Goal: Browse casually: Explore the website without a specific task or goal

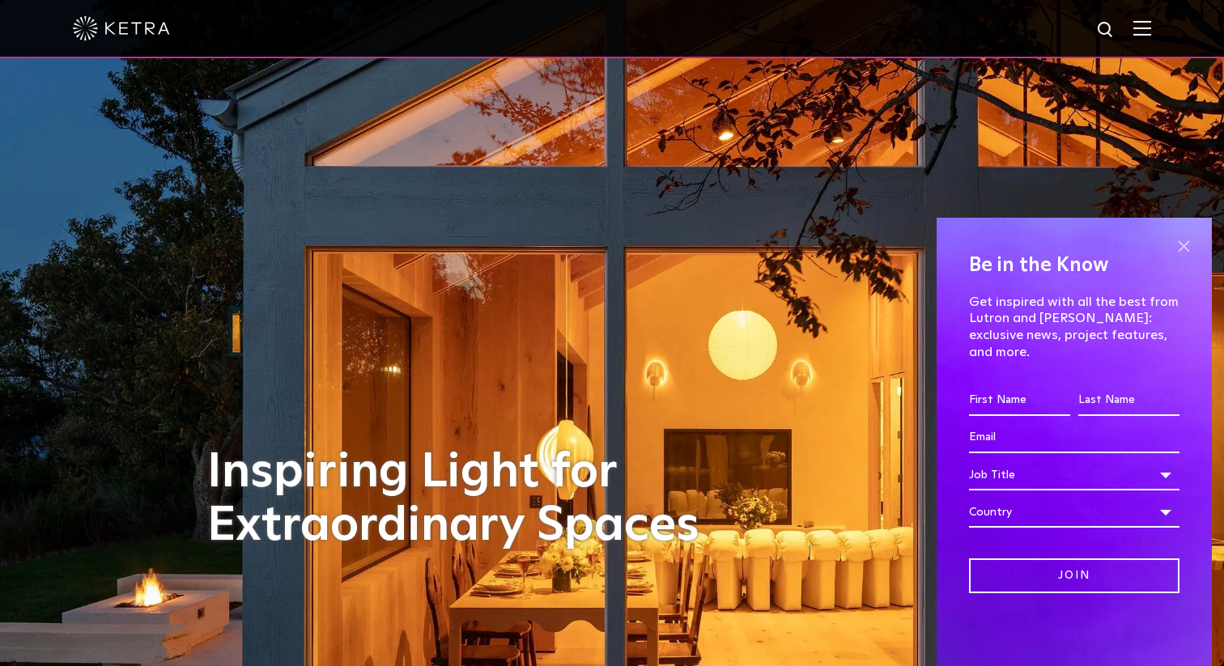
click at [1180, 258] on span at bounding box center [1183, 246] width 24 height 24
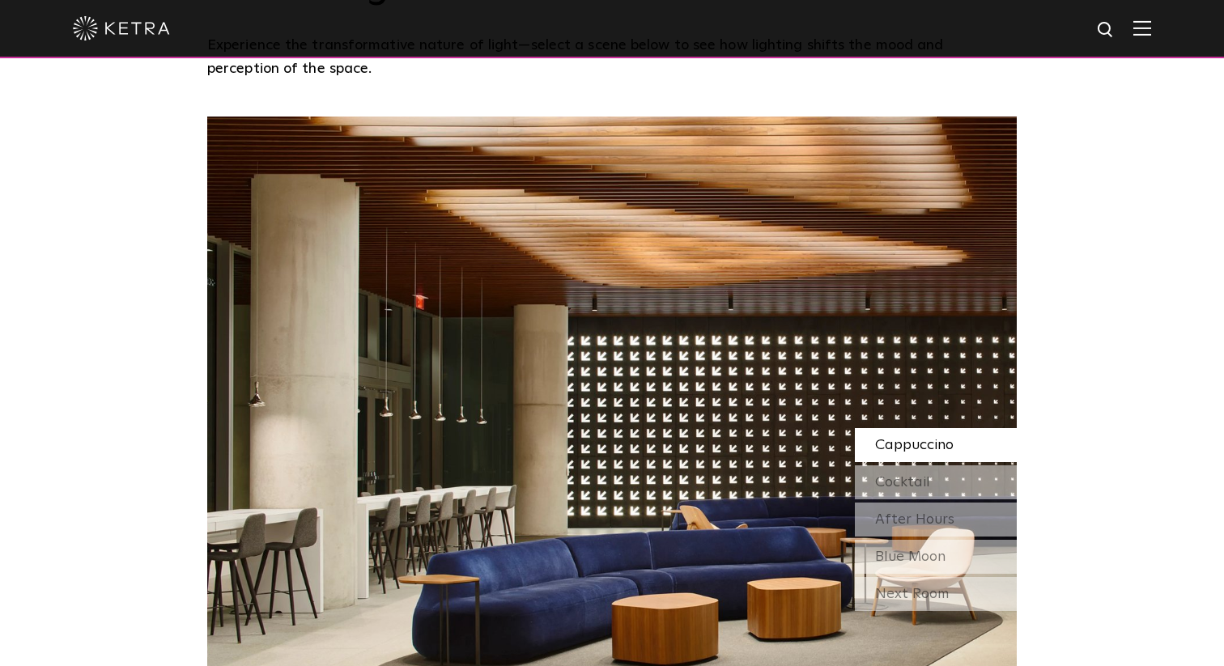
scroll to position [1391, 0]
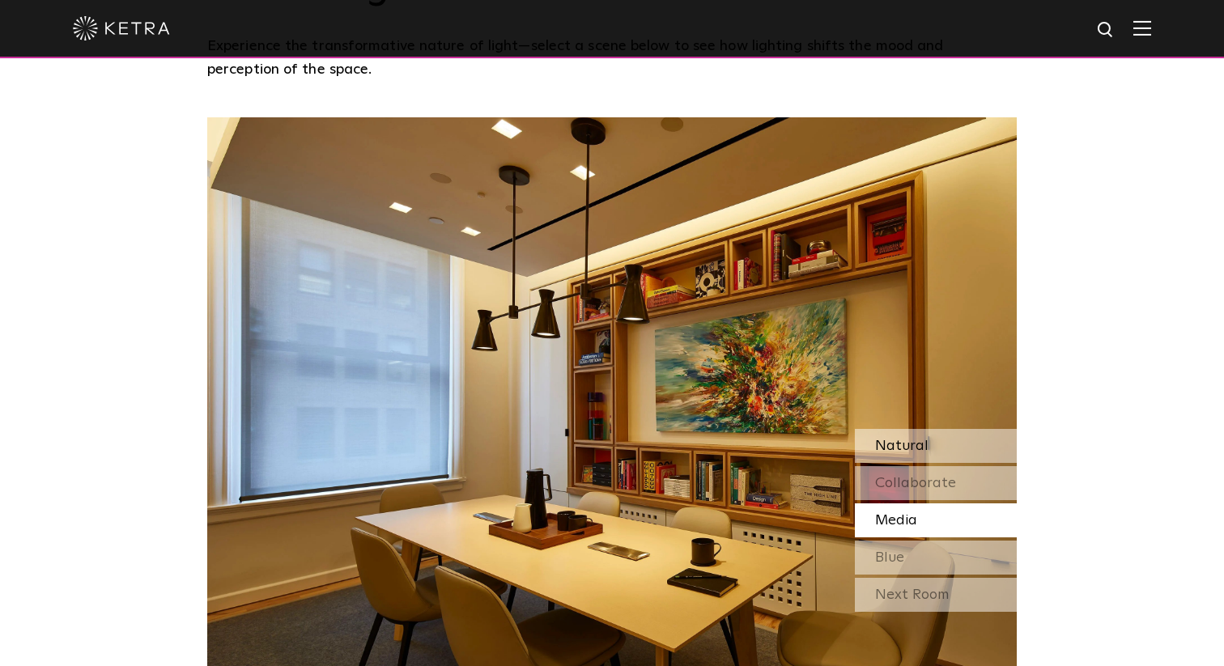
click at [893, 439] on span "Natural" at bounding box center [901, 446] width 53 height 15
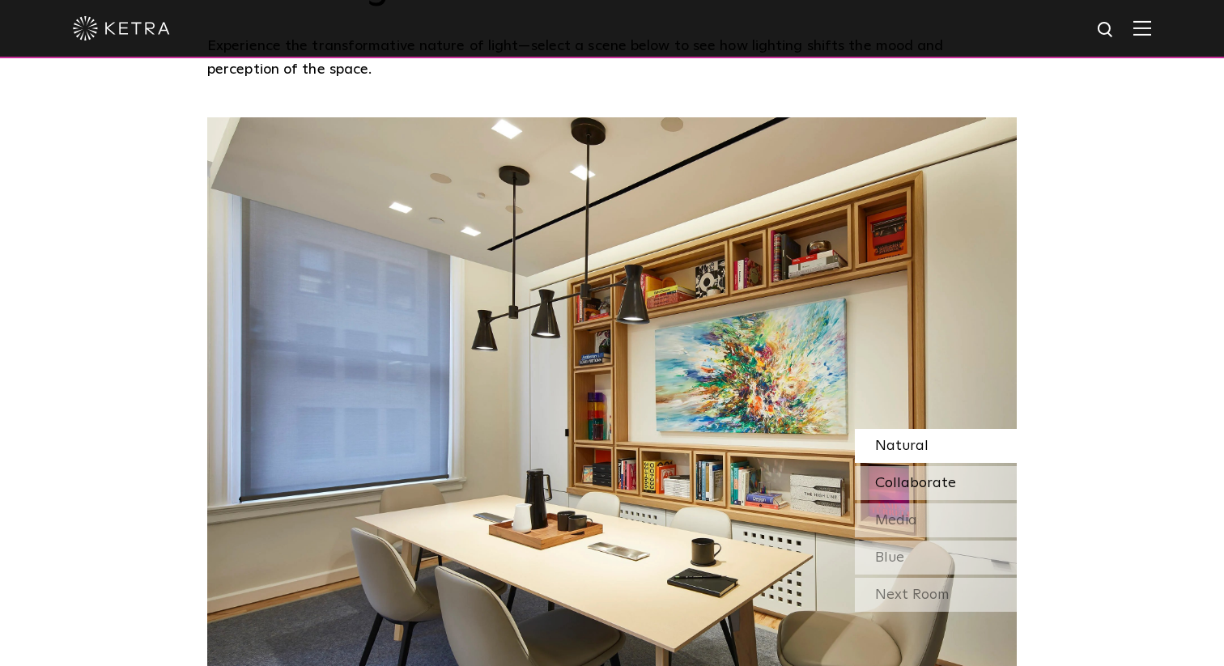
click at [897, 476] on span "Collaborate" at bounding box center [915, 483] width 81 height 15
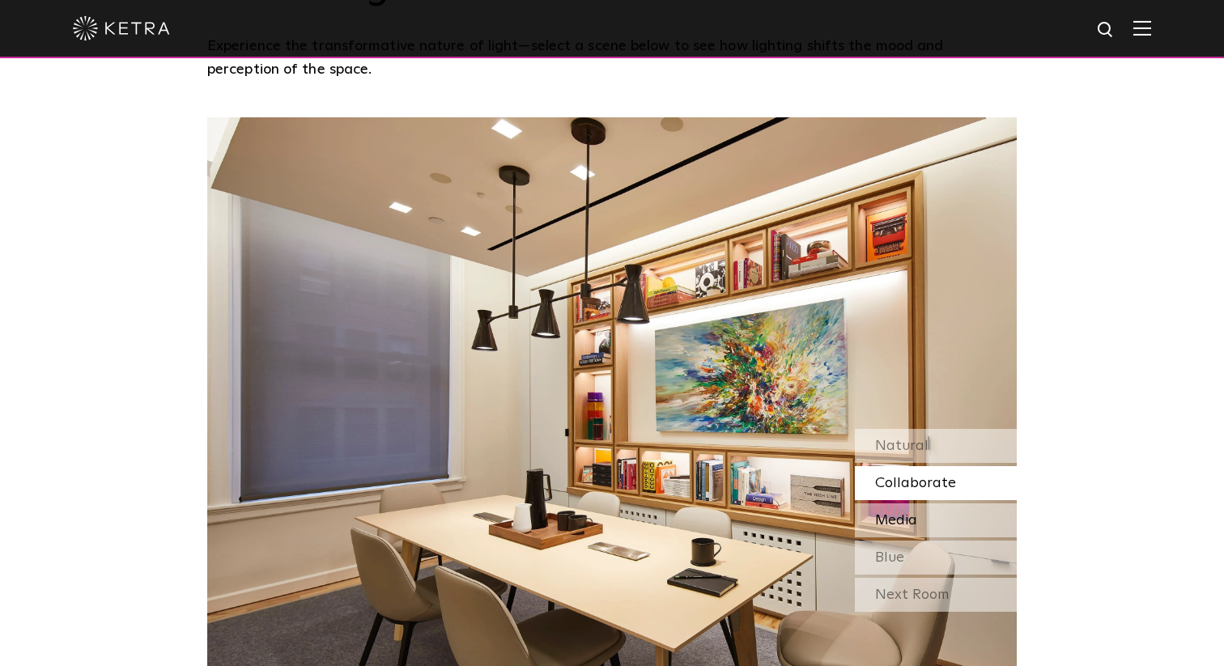
click at [891, 513] on span "Media" at bounding box center [896, 520] width 42 height 15
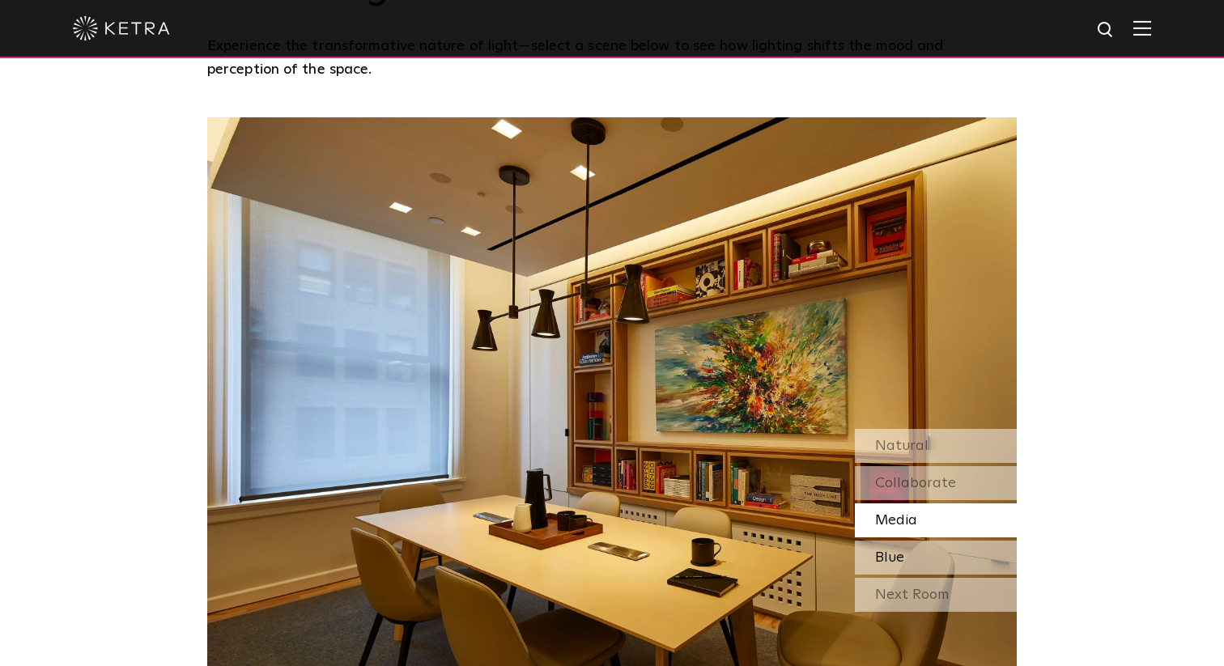
click at [886, 550] on span "Blue" at bounding box center [889, 557] width 29 height 15
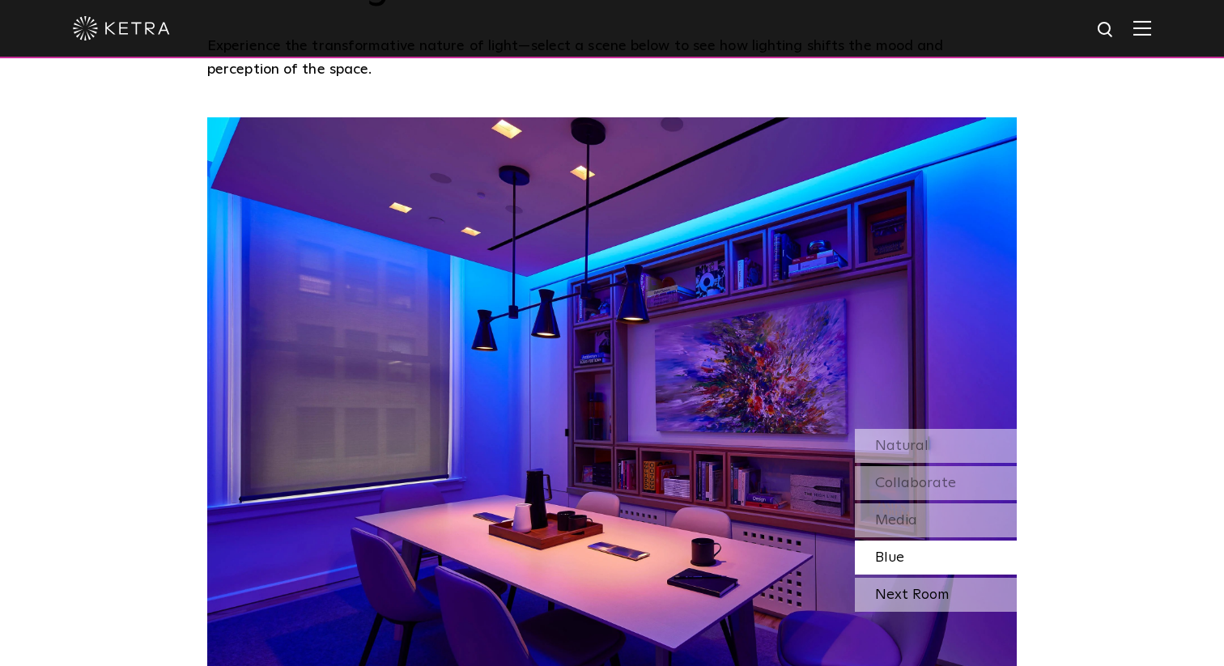
click at [882, 578] on div "Next Room" at bounding box center [936, 595] width 162 height 34
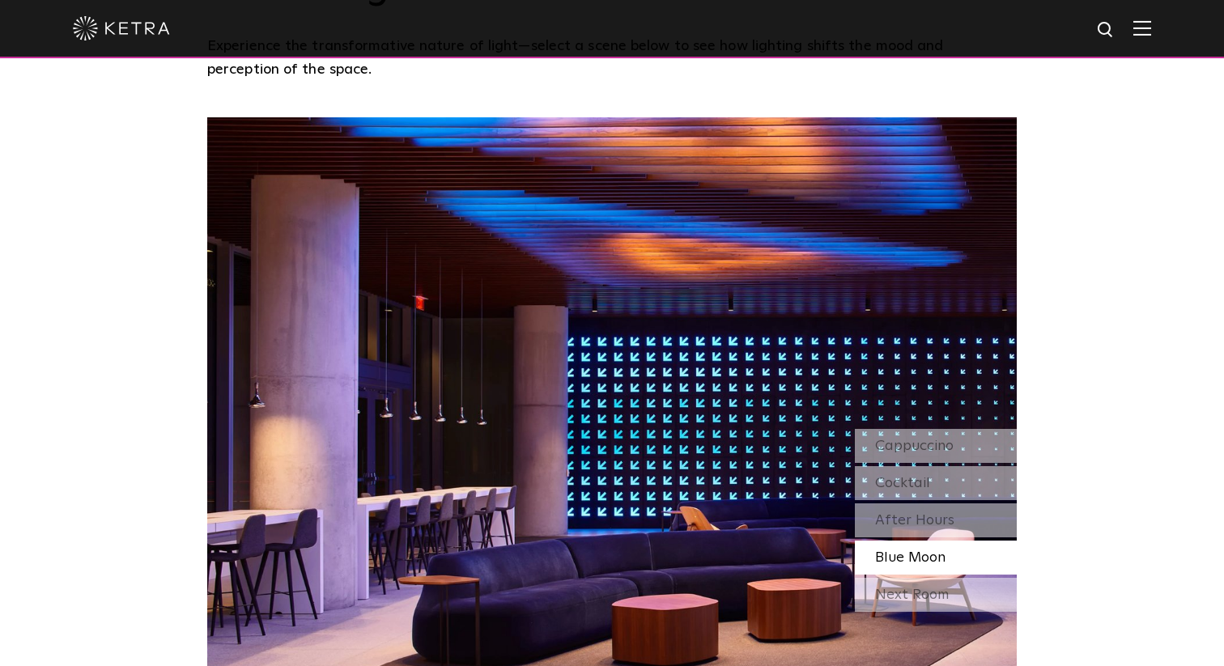
click at [134, 28] on img at bounding box center [121, 28] width 97 height 24
